Goal: Task Accomplishment & Management: Use online tool/utility

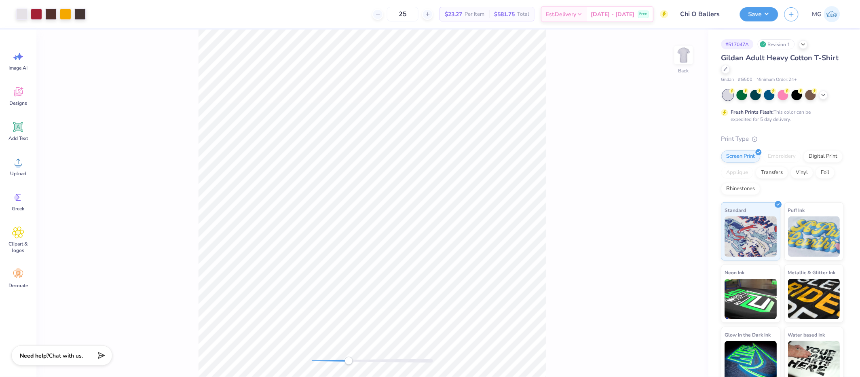
click at [348, 365] on div "Back" at bounding box center [372, 203] width 672 height 347
click at [293, 358] on div "Back" at bounding box center [372, 203] width 672 height 347
click at [58, 180] on div "Back" at bounding box center [372, 203] width 672 height 347
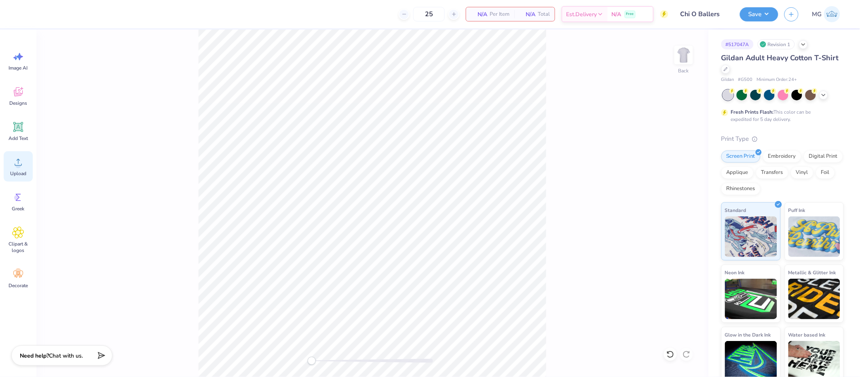
click at [26, 168] on div "Upload" at bounding box center [18, 166] width 29 height 30
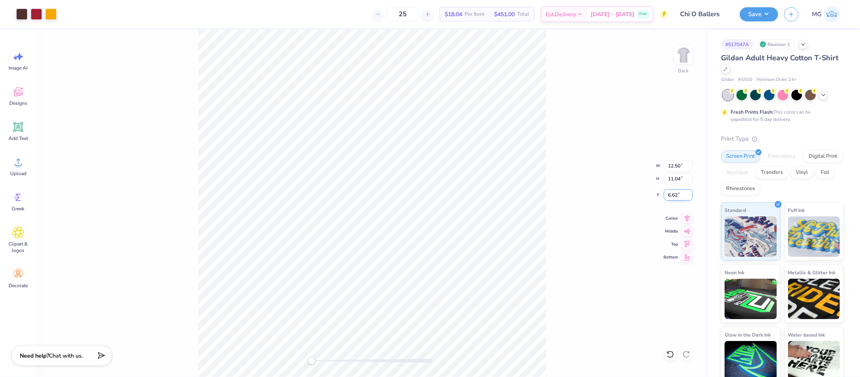
click at [678, 194] on input "6.62" at bounding box center [678, 194] width 29 height 11
type input "6"
type input "3.00"
click at [566, 198] on div "Back W 12.50 12.50 " H 11.04 11.04 " Y 3.00 3.00 " Center Middle Top Bottom" at bounding box center [372, 203] width 672 height 347
click at [574, 213] on div "Back W 12.50 12.50 " H 11.04 11.04 " Y 3.00 3.00 " Center Middle Top Bottom" at bounding box center [372, 203] width 672 height 347
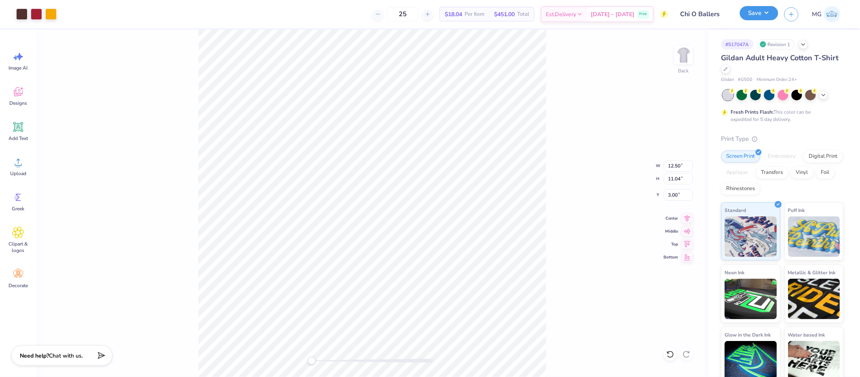
click at [769, 15] on button "Save" at bounding box center [759, 13] width 38 height 14
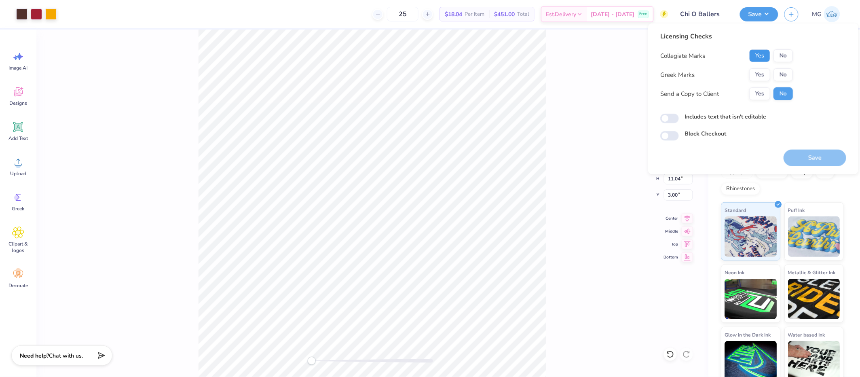
click at [765, 57] on button "Yes" at bounding box center [759, 55] width 21 height 13
click at [778, 59] on button "No" at bounding box center [782, 55] width 19 height 13
click at [767, 72] on button "Yes" at bounding box center [759, 74] width 21 height 13
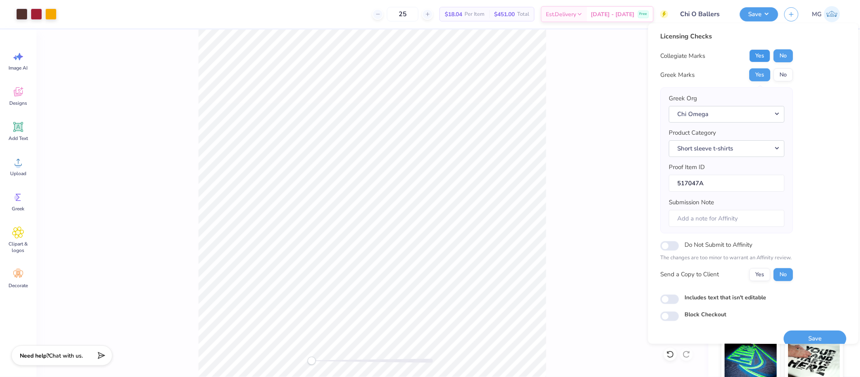
click at [762, 56] on button "Yes" at bounding box center [759, 55] width 21 height 13
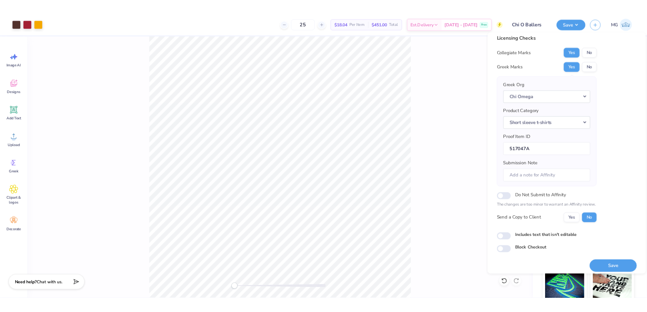
scroll to position [11, 0]
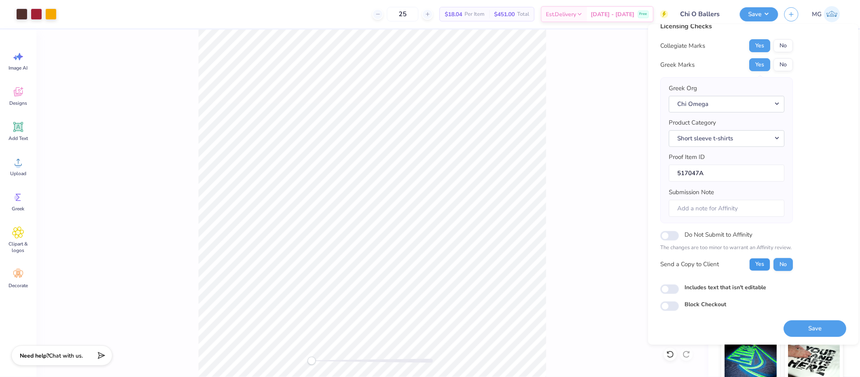
click at [753, 263] on button "Yes" at bounding box center [759, 264] width 21 height 13
click at [666, 291] on input "Includes text that isn't editable" at bounding box center [669, 289] width 19 height 10
checkbox input "true"
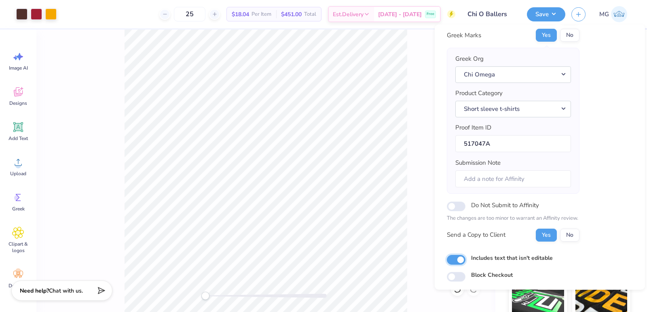
scroll to position [64, 0]
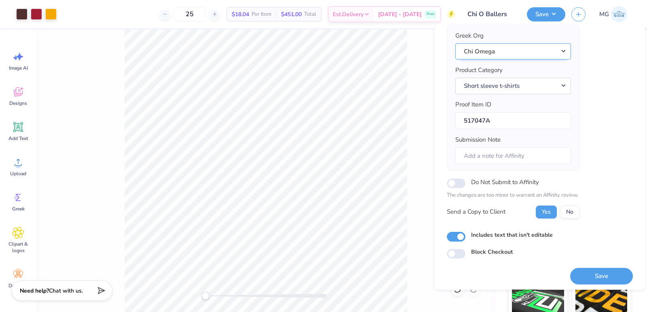
click at [527, 50] on button "Chi Omega" at bounding box center [513, 51] width 116 height 17
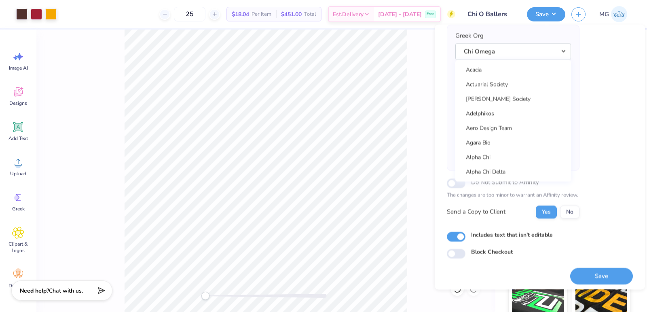
scroll to position [0, 0]
click at [600, 98] on div "Licensing Checks Collegiate Marks Yes No Greek Marks Yes No Greek Org Chi Omega…" at bounding box center [540, 113] width 186 height 289
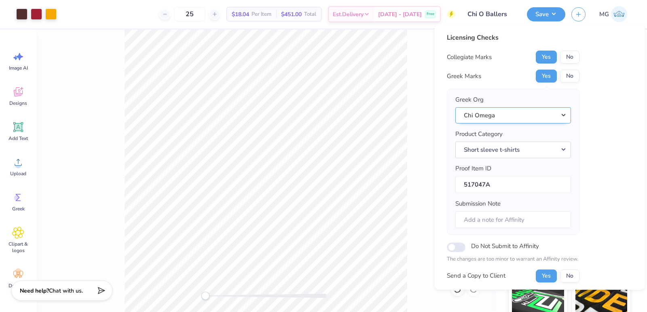
click at [537, 114] on button "Chi Omega" at bounding box center [513, 115] width 116 height 17
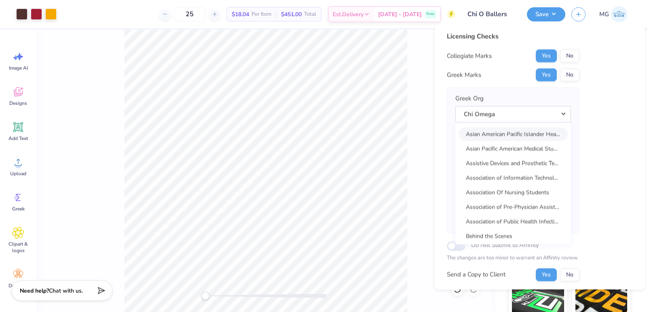
scroll to position [2, 0]
click at [592, 134] on div "Licensing Checks Collegiate Marks Yes No Greek Marks Yes No Greek Org Chi Omega…" at bounding box center [540, 175] width 186 height 289
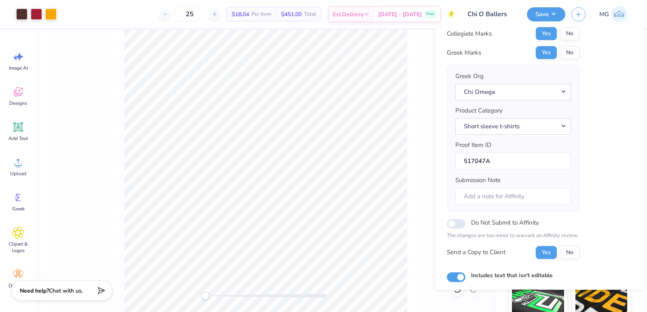
scroll to position [64, 0]
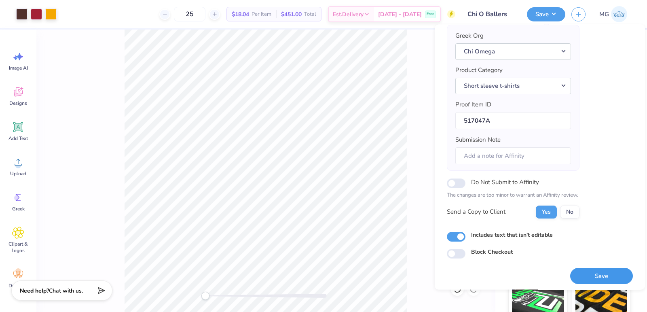
click at [592, 277] on button "Save" at bounding box center [601, 275] width 63 height 17
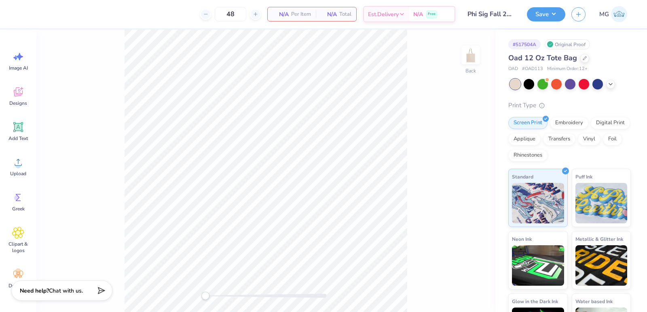
click at [407, 61] on div "Back" at bounding box center [265, 171] width 459 height 282
click at [21, 160] on icon at bounding box center [18, 162] width 12 height 12
click at [104, 148] on div "Back" at bounding box center [265, 171] width 459 height 282
click at [21, 167] on icon at bounding box center [18, 162] width 12 height 12
click at [223, 291] on div "Back" at bounding box center [265, 171] width 459 height 282
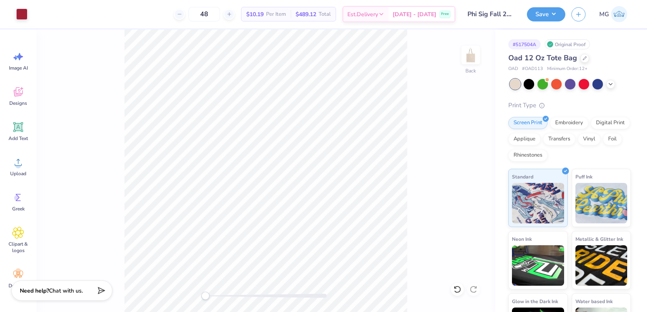
click at [197, 293] on div "Back" at bounding box center [265, 171] width 459 height 282
click at [457, 135] on input "10.95" at bounding box center [455, 134] width 29 height 11
click at [471, 182] on icon at bounding box center [473, 184] width 11 height 10
drag, startPoint x: 469, startPoint y: 185, endPoint x: 466, endPoint y: 188, distance: 4.9
click at [468, 186] on icon at bounding box center [473, 185] width 11 height 10
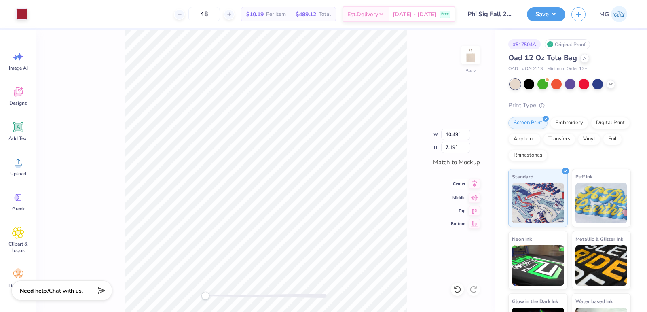
click at [470, 184] on icon at bounding box center [473, 184] width 11 height 10
click at [477, 185] on icon at bounding box center [473, 184] width 11 height 10
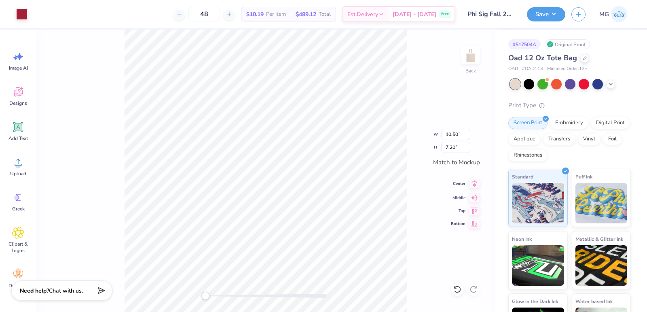
click at [475, 187] on icon at bounding box center [473, 184] width 11 height 10
click at [556, 14] on button "Save" at bounding box center [546, 13] width 38 height 14
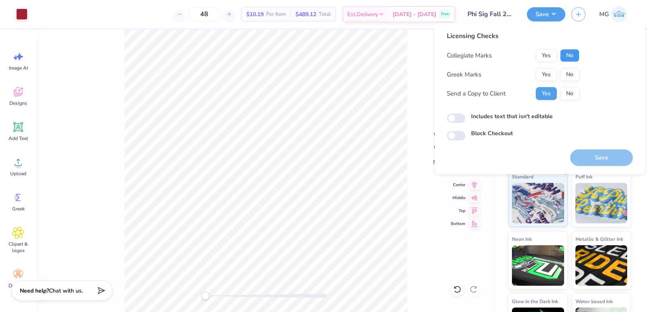
click at [564, 53] on button "No" at bounding box center [569, 55] width 19 height 13
click at [546, 74] on button "Yes" at bounding box center [546, 74] width 21 height 13
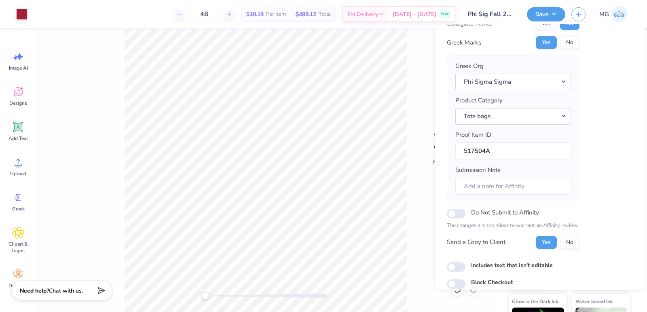
scroll to position [34, 0]
click at [489, 264] on label "Includes text that isn't editable" at bounding box center [512, 264] width 82 height 8
click at [465, 264] on input "Includes text that isn't editable" at bounding box center [456, 266] width 19 height 10
checkbox input "true"
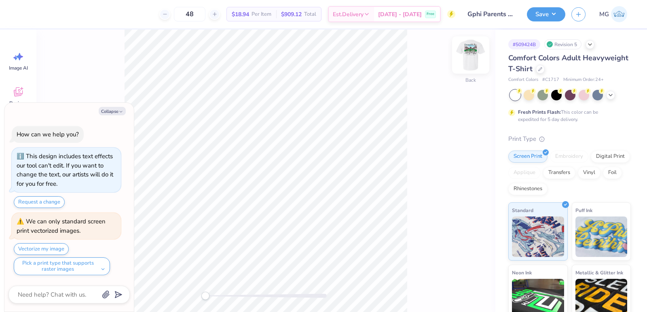
click at [479, 53] on img at bounding box center [470, 55] width 32 height 32
click at [474, 56] on img at bounding box center [470, 55] width 16 height 16
click at [119, 114] on icon "button" at bounding box center [120, 111] width 5 height 5
type textarea "x"
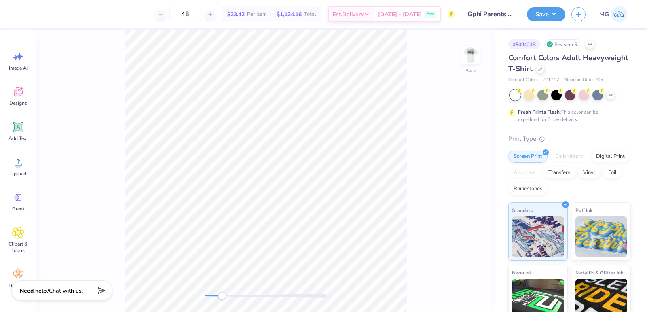
drag, startPoint x: 210, startPoint y: 294, endPoint x: 226, endPoint y: 295, distance: 16.2
click at [226, 295] on div at bounding box center [265, 295] width 121 height 4
click at [221, 291] on div "Back" at bounding box center [265, 171] width 459 height 282
click at [473, 56] on img at bounding box center [470, 55] width 32 height 32
click at [194, 292] on div "Front" at bounding box center [265, 171] width 459 height 282
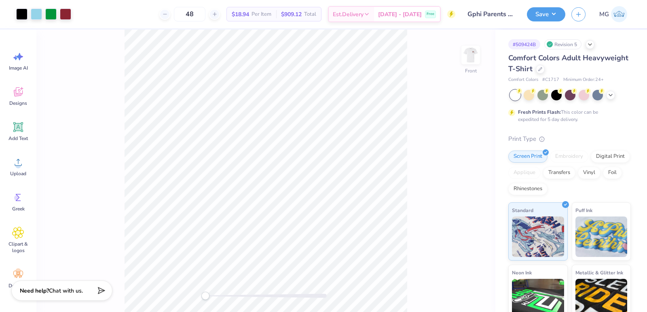
click at [426, 139] on div "Front" at bounding box center [265, 171] width 459 height 282
click at [472, 57] on img at bounding box center [470, 55] width 32 height 32
click at [196, 287] on div "Back" at bounding box center [265, 171] width 459 height 282
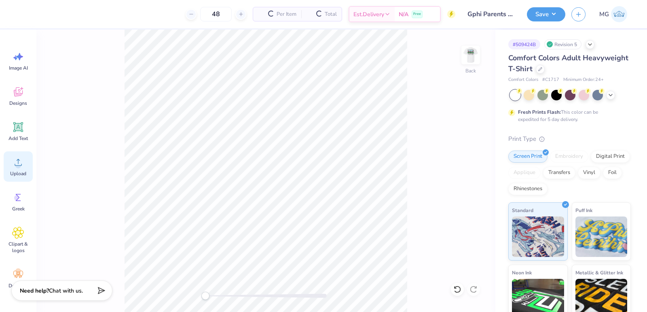
click at [11, 165] on div "Upload" at bounding box center [18, 166] width 29 height 30
click at [20, 158] on icon at bounding box center [18, 162] width 12 height 12
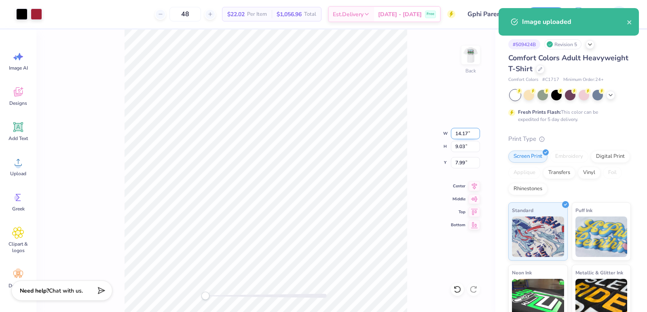
click at [468, 132] on input "14.17" at bounding box center [465, 133] width 29 height 11
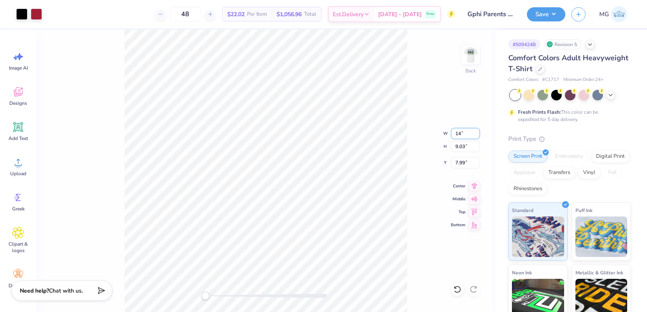
type input "1"
type input "3.50"
click at [476, 55] on img at bounding box center [470, 55] width 32 height 32
click at [407, 214] on div "Front" at bounding box center [265, 171] width 459 height 282
click at [407, 81] on div "Front" at bounding box center [265, 171] width 459 height 282
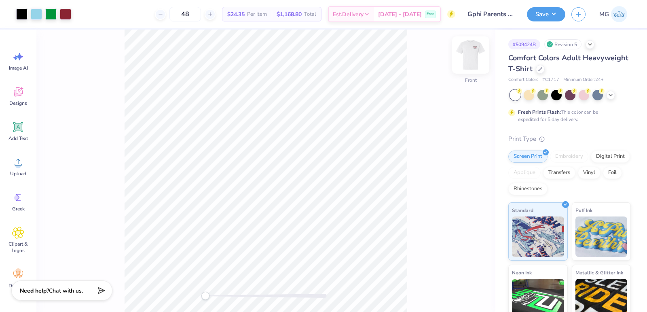
click at [473, 57] on img at bounding box center [470, 55] width 32 height 32
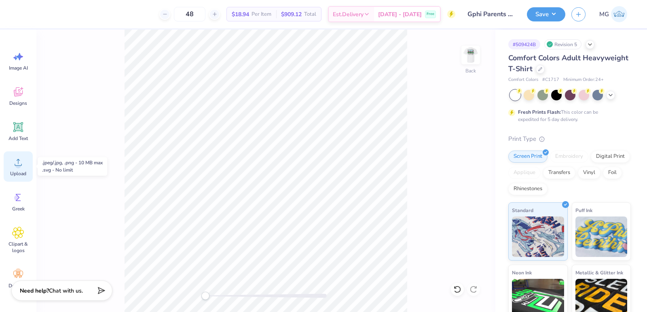
click at [26, 158] on div "Upload" at bounding box center [18, 166] width 29 height 30
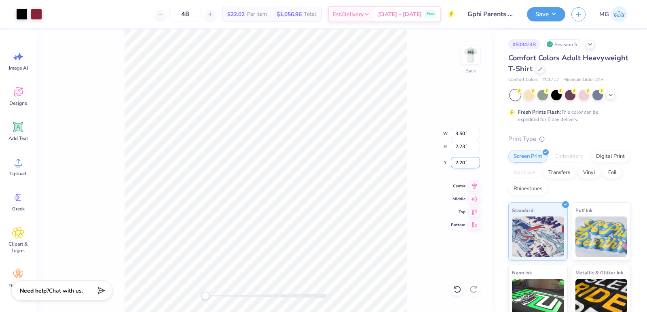
click at [464, 161] on input "2.20" at bounding box center [465, 162] width 29 height 11
type input "2"
type input "3.00"
click at [547, 8] on button "Save" at bounding box center [546, 13] width 38 height 14
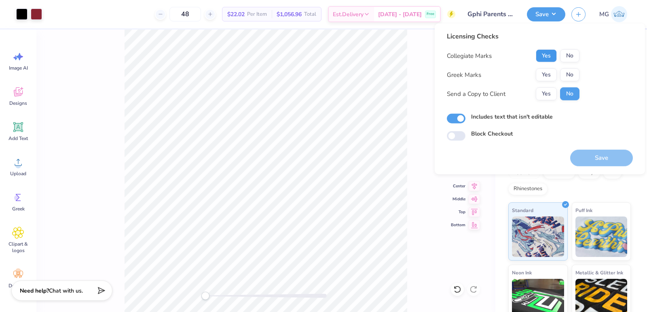
click at [550, 55] on button "Yes" at bounding box center [546, 55] width 21 height 13
click at [547, 74] on button "Yes" at bounding box center [546, 74] width 21 height 13
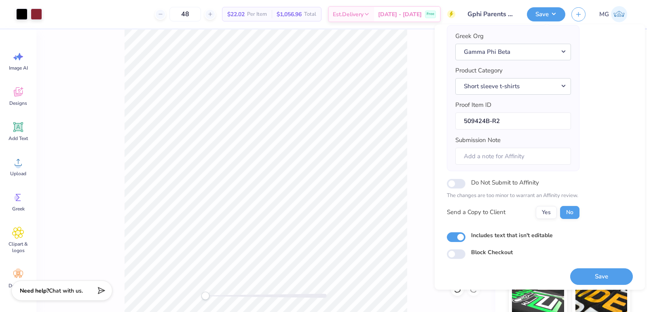
scroll to position [64, 0]
click at [549, 205] on button "Yes" at bounding box center [546, 211] width 21 height 13
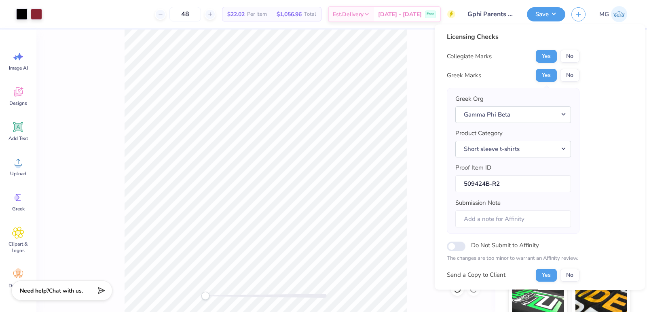
scroll to position [0, 0]
click at [415, 78] on div "Back W 3.50 3.50 " H 2.23 2.23 " Y 3.00 3.00 " Center Middle Top Bottom" at bounding box center [265, 171] width 459 height 282
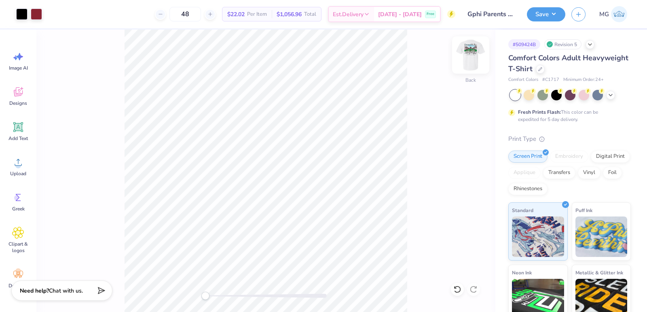
click at [469, 61] on img at bounding box center [470, 55] width 32 height 32
click at [555, 13] on button "Save" at bounding box center [546, 13] width 38 height 14
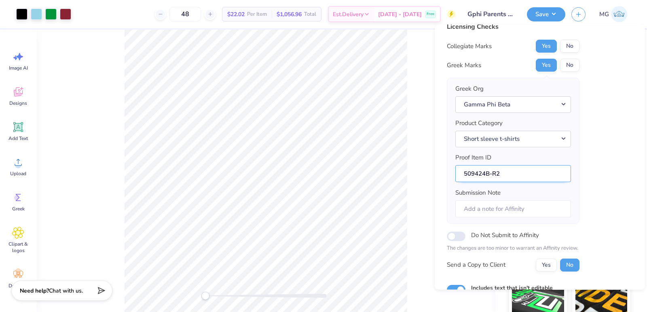
scroll to position [13, 0]
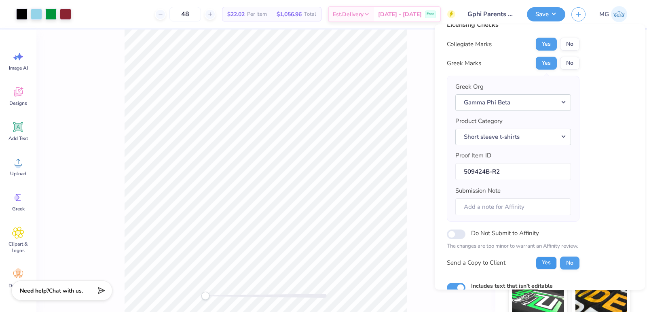
click at [547, 260] on button "Yes" at bounding box center [546, 262] width 21 height 13
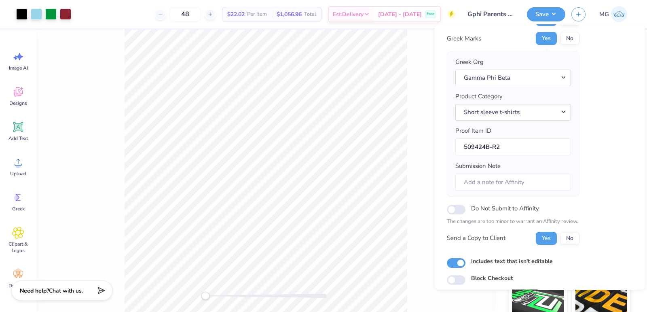
scroll to position [64, 0]
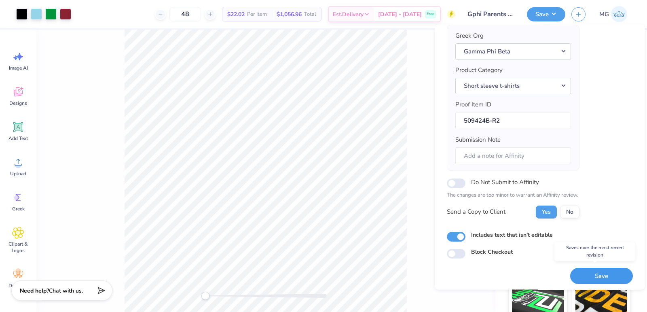
click at [582, 272] on button "Save" at bounding box center [601, 275] width 63 height 17
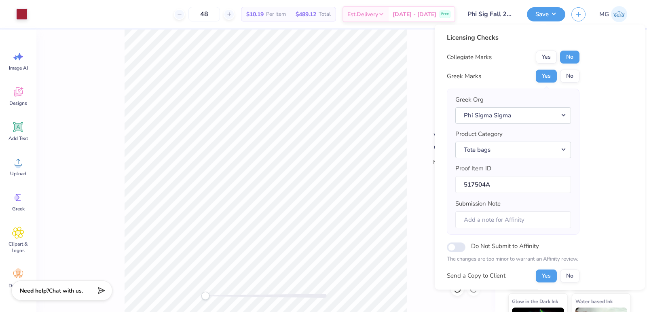
scroll to position [22, 0]
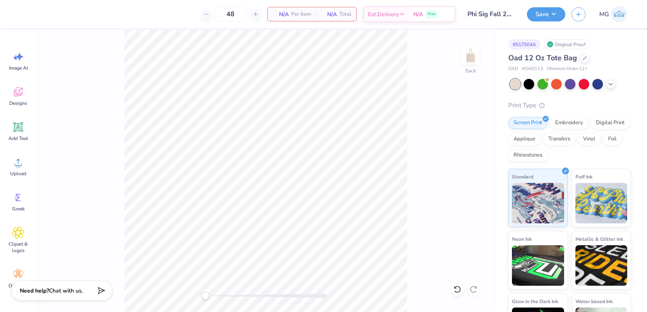
click at [98, 137] on div "Back" at bounding box center [265, 171] width 459 height 282
click at [25, 166] on div "Upload" at bounding box center [18, 166] width 29 height 30
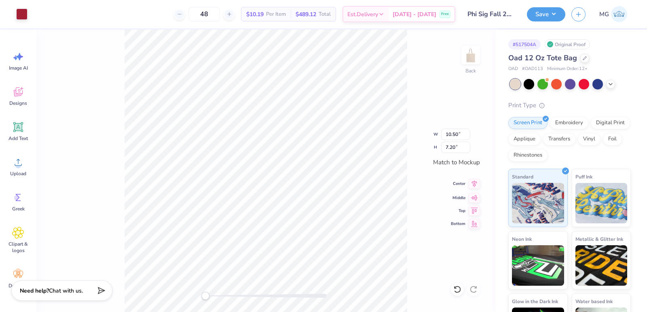
click at [472, 183] on icon at bounding box center [473, 184] width 11 height 10
click at [558, 15] on button "Save" at bounding box center [546, 13] width 38 height 14
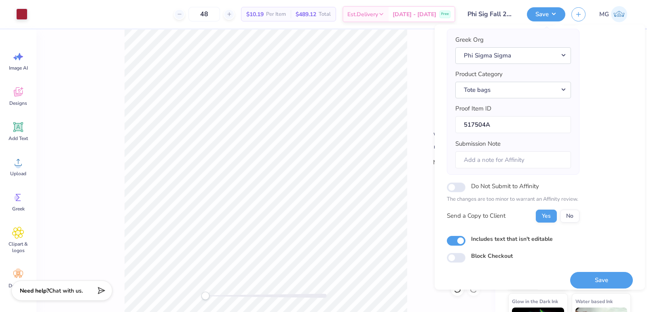
scroll to position [64, 0]
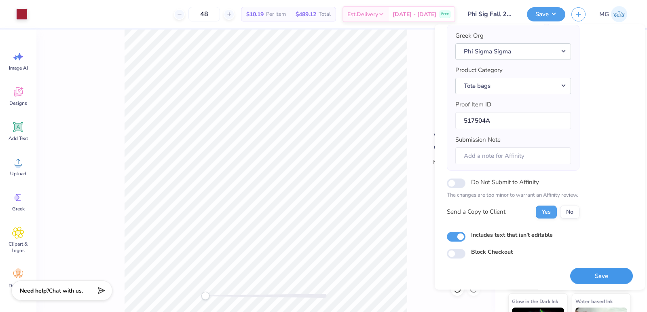
click at [593, 268] on button "Save" at bounding box center [601, 275] width 63 height 17
